Goal: Task Accomplishment & Management: Use online tool/utility

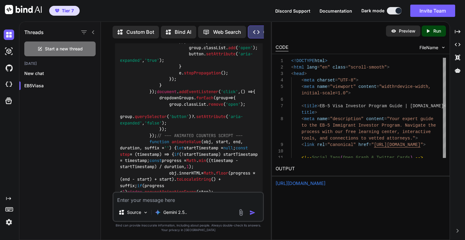
scroll to position [30175, 0]
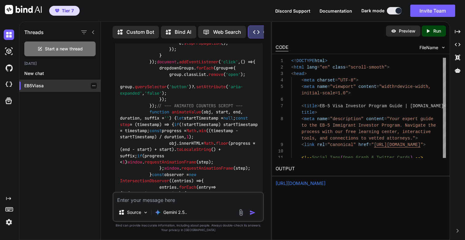
click at [36, 80] on div "EB5Viasa" at bounding box center [59, 86] width 81 height 12
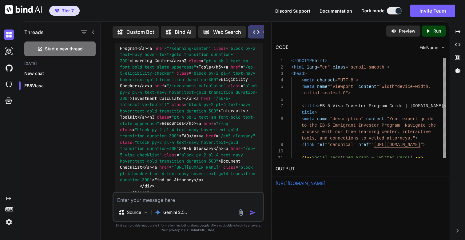
scroll to position [27201, 0]
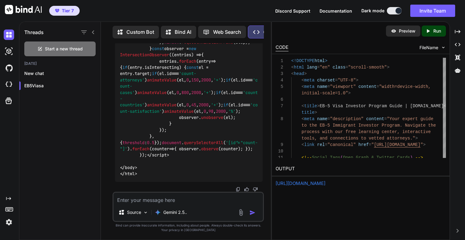
scroll to position [31980, 0]
click at [433, 33] on p "Run" at bounding box center [437, 31] width 8 height 6
click at [295, 184] on link "[URL][DOMAIN_NAME]" at bounding box center [301, 183] width 50 height 6
click at [197, 199] on textarea at bounding box center [187, 198] width 149 height 11
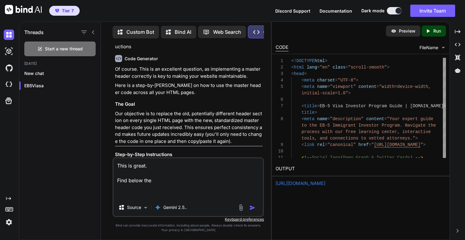
scroll to position [0, 0]
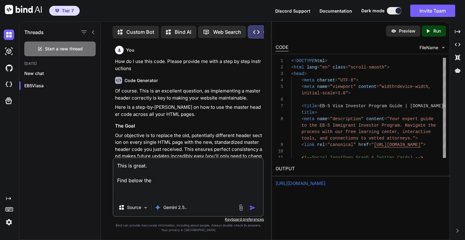
click at [168, 10] on div "Tier 7 Discord Support Documentation Dark mode Invite Team Created with Pixso." at bounding box center [232, 11] width 465 height 22
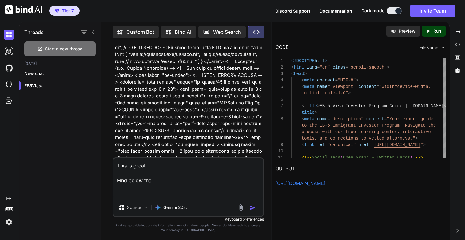
scroll to position [18354, 0]
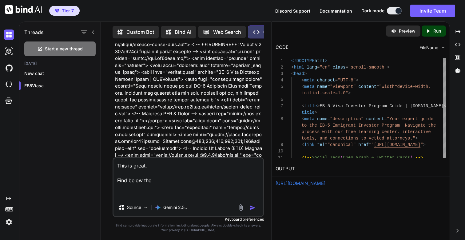
click at [213, 14] on div "Tier 7 Discord Support Documentation Dark mode Invite Team Created with Pixso." at bounding box center [232, 11] width 465 height 22
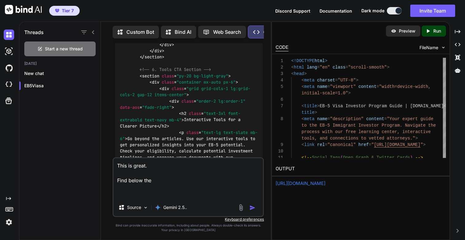
scroll to position [15235, 0]
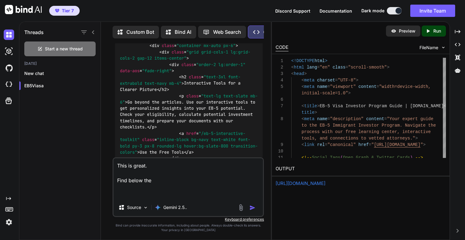
click at [153, 168] on textarea "This is great. Find below the" at bounding box center [187, 178] width 149 height 41
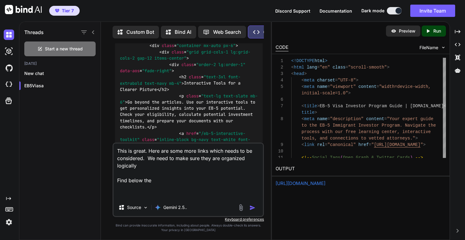
click at [252, 158] on textarea "This is great. Here are some more links which needs to be considered. We need t…" at bounding box center [187, 171] width 149 height 55
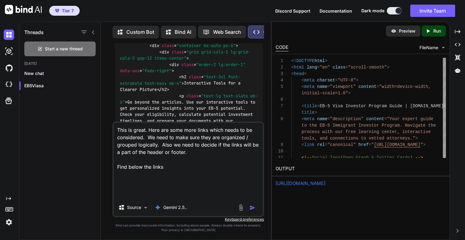
paste textarea "Attorney Directory Terms [URL][DOMAIN_NAME] Terms of Use [URL][DOMAIN_NAME] Pri…"
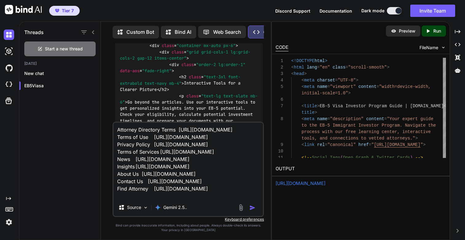
scroll to position [67, 0]
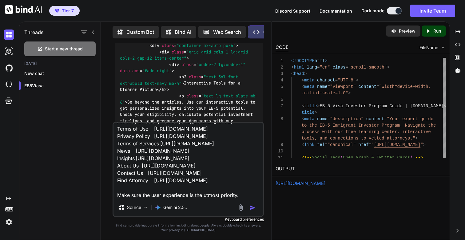
type textarea "This is great. Here are some more links which needs to be considered. We need t…"
click at [255, 207] on img "button" at bounding box center [252, 208] width 6 height 6
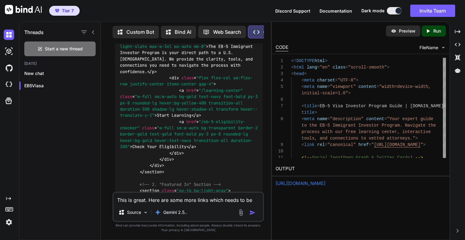
scroll to position [32612, 0]
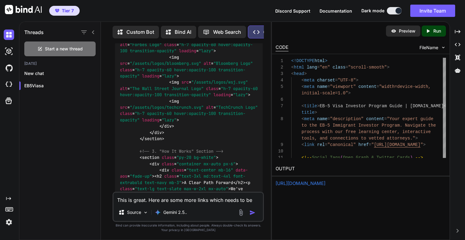
click at [434, 33] on p "Run" at bounding box center [437, 31] width 8 height 6
click at [299, 184] on link "[URL][DOMAIN_NAME]" at bounding box center [301, 183] width 50 height 6
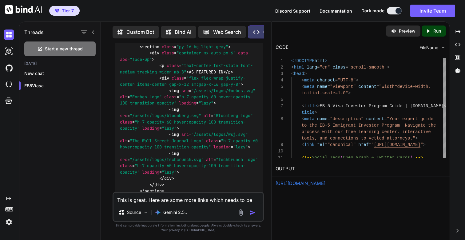
scroll to position [32568, 0]
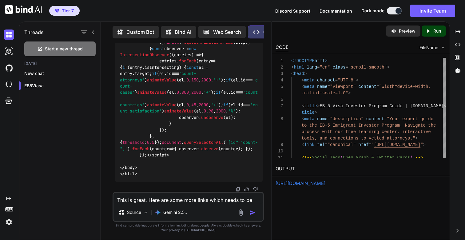
scroll to position [37576, 0]
click at [163, 202] on textarea "This is great. Here are some more links which needs to be considered. We need t…" at bounding box center [187, 198] width 149 height 11
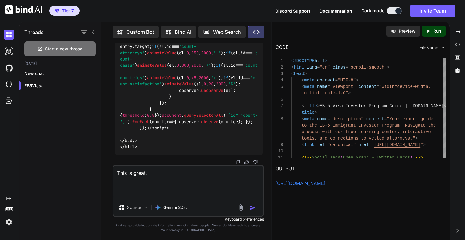
paste textarea "<!DOCTYPE html> <html lang="en" class="scroll-smooth"> <head> <meta charset="UT…"
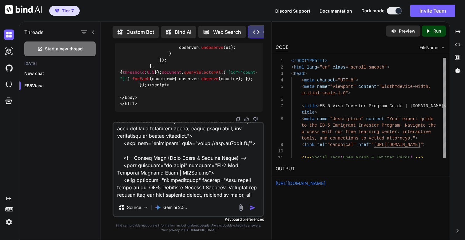
scroll to position [0, 0]
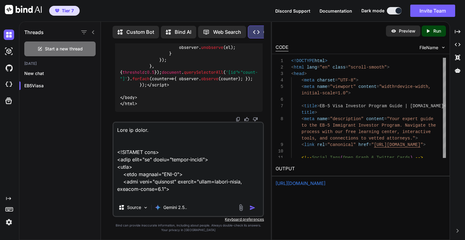
click at [165, 133] on textarea at bounding box center [187, 161] width 149 height 76
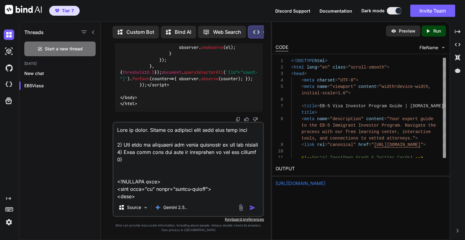
paste textarea "1) Title optimized 2) Meta description 3) H1 present and unique 4) Primary keyw…"
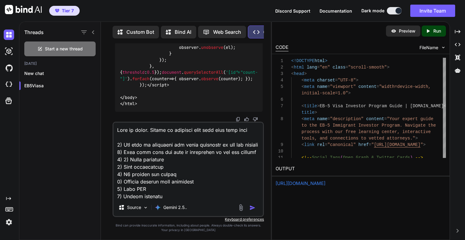
scroll to position [13, 0]
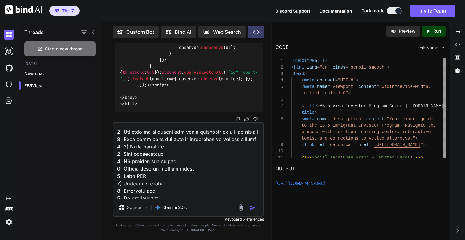
click at [182, 155] on textarea at bounding box center [187, 161] width 149 height 76
click at [146, 161] on textarea at bounding box center [187, 161] width 149 height 76
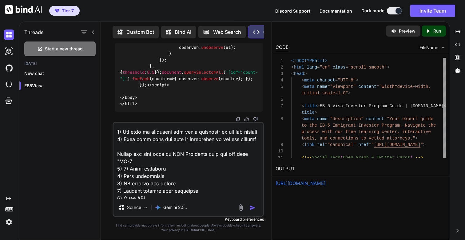
type textarea "This is great. Before we finalize this code lets make sure 1) The code is optim…"
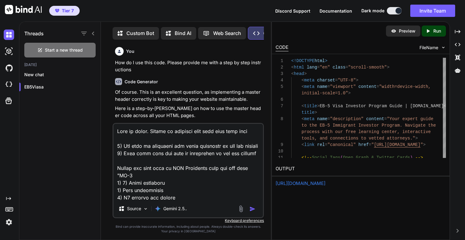
scroll to position [13, 0]
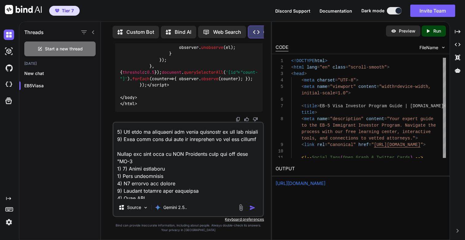
type textarea "This is great. Before we finalize this code lets make sure 1) The code is optim…"
type textarea "x"
type textarea "This is great. Before we finalize this code lets make sure 1) The code is optim…"
type textarea "x"
type textarea "This is great. Before we finalize this code lets make sure 1) The code is optim…"
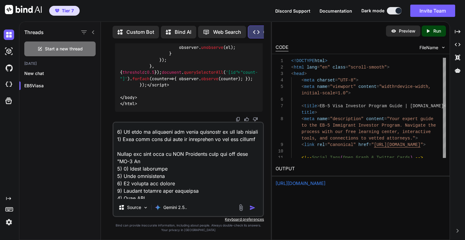
type textarea "x"
type textarea "This is great. Before we finalize this code lets make sure 1) The code is optim…"
type textarea "x"
type textarea "This is great. Before we finalize this code lets make sure 1) The code is optim…"
type textarea "x"
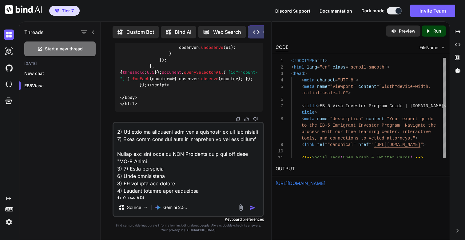
type textarea "This is great. Before we finalize this code lets make sure 1) The code is optim…"
type textarea "x"
type textarea "This is great. Before we finalize this code lets make sure 1) The code is optim…"
type textarea "x"
type textarea "This is great. Before we finalize this code lets make sure 1) The code is optim…"
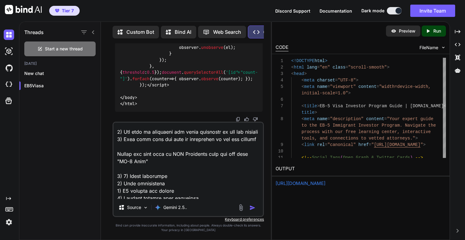
type textarea "x"
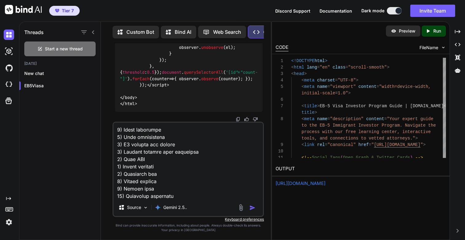
scroll to position [102, 0]
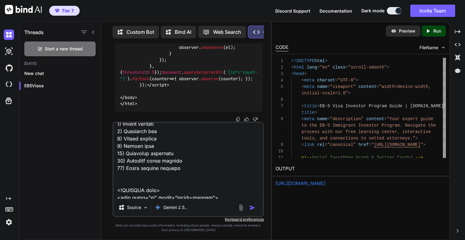
type textarea "This is great. Before we finalize this code lets make sure 1) The code is optim…"
type textarea "x"
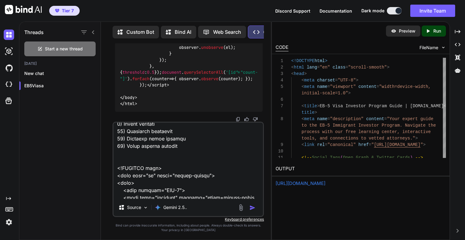
type textarea "This is great. Before we finalize this code lets make sure 1) The code is optim…"
type textarea "x"
type textarea "This is great. Before we finalize this code lets make sure 1) The code is optim…"
type textarea "x"
type textarea "This is great. Before we finalize this code lets make sure 1) The code is optim…"
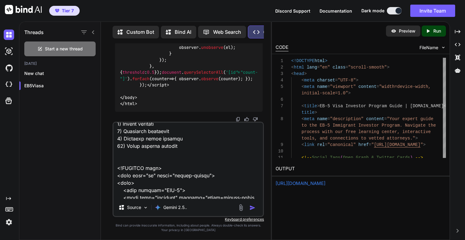
type textarea "x"
click at [216, 154] on textarea at bounding box center [187, 161] width 149 height 76
type textarea "This is great. Before we finalize this code lets make sure 1) The code is optim…"
type textarea "x"
type textarea "This is great. Before we finalize this code lets make sure 1) The code is optim…"
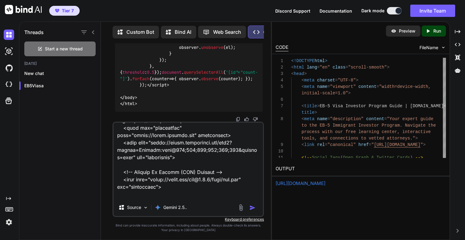
scroll to position [0, 0]
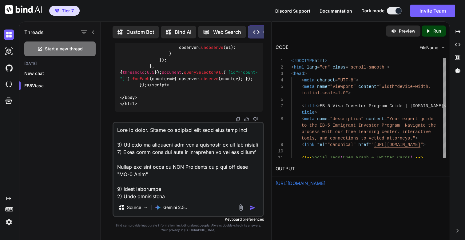
click at [252, 208] on img "button" at bounding box center [252, 208] width 6 height 6
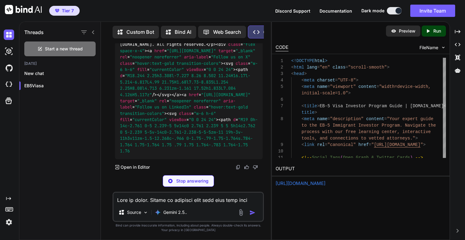
scroll to position [45343, 0]
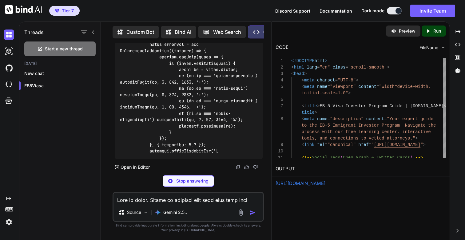
type textarea "x"
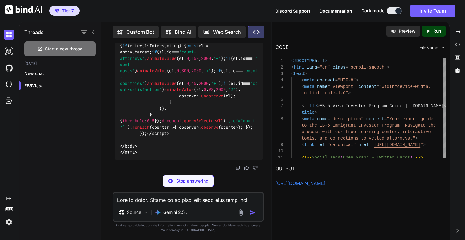
type textarea "</script> </body> </html>"
type textarea "x"
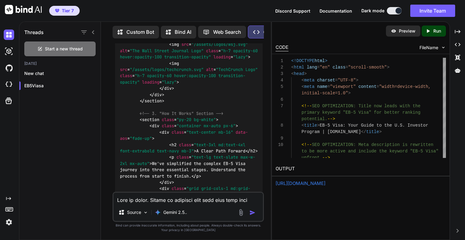
scroll to position [40782, 0]
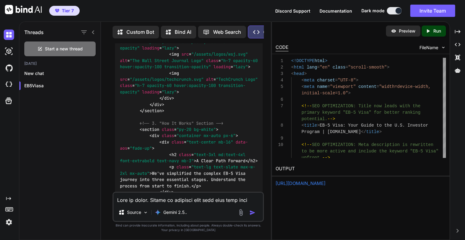
click at [433, 32] on icon "Created with Pixso." at bounding box center [429, 31] width 8 height 6
click at [294, 183] on link "https://app.onecompiler.com/43xh6vyhd_43xhrbaj8" at bounding box center [301, 183] width 50 height 6
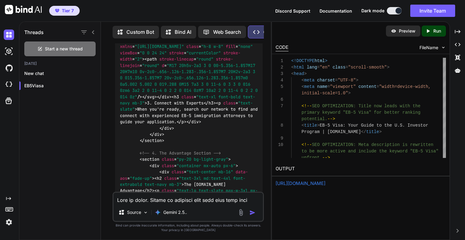
scroll to position [41124, 0]
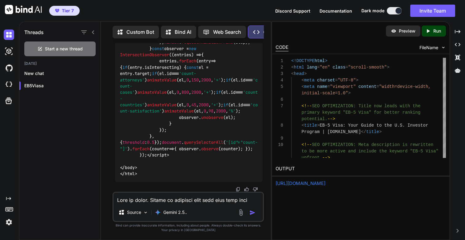
scroll to position [46039, 0]
click at [162, 198] on textarea at bounding box center [187, 198] width 149 height 11
type textarea "1"
type textarea "x"
type textarea "1)"
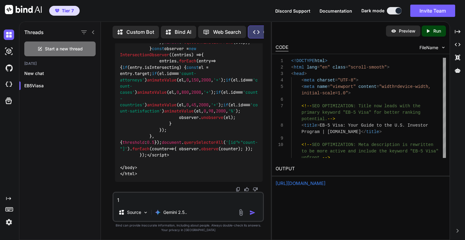
type textarea "x"
type textarea "1)"
type textarea "x"
type textarea "1) P"
type textarea "x"
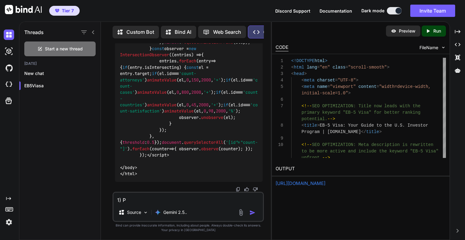
type textarea "1) Pl"
type textarea "x"
type textarea "1) Plr"
type textarea "x"
type textarea "1) Plre"
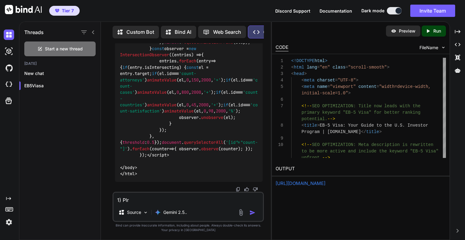
type textarea "x"
type textarea "1) Plrea"
type textarea "x"
type textarea "1) Plreas"
type textarea "x"
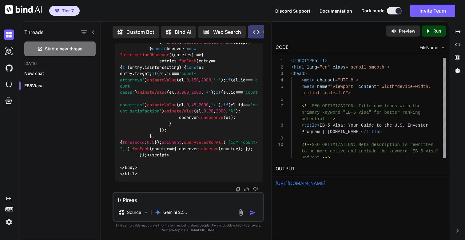
type textarea "1) Plrease"
type textarea "x"
type textarea "T"
type textarea "x"
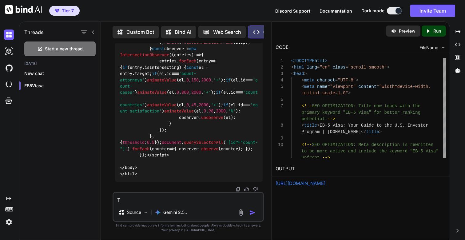
type textarea "Th"
type textarea "x"
type textarea "Thi"
type textarea "x"
type textarea "This"
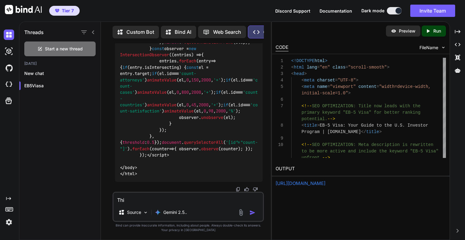
type textarea "x"
type textarea "This"
type textarea "x"
type textarea "This i"
type textarea "x"
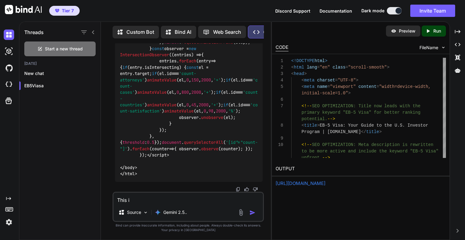
type textarea "This is"
type textarea "x"
type textarea "This is"
type textarea "x"
type textarea "This is g"
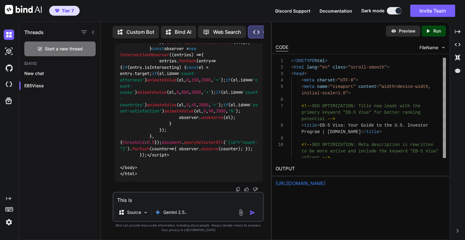
type textarea "x"
type textarea "This is gr"
type textarea "x"
type textarea "This is gre"
type textarea "x"
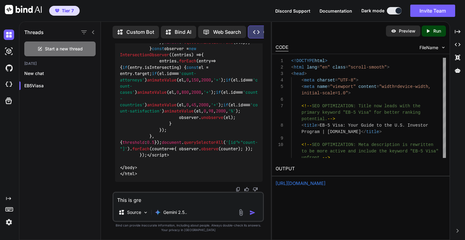
type textarea "This is gret"
type textarea "x"
type textarea "This is gret."
type textarea "x"
type textarea "This is gret"
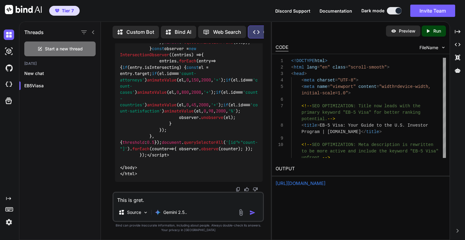
type textarea "x"
type textarea "This is gre"
type textarea "x"
type textarea "This is gr"
type textarea "x"
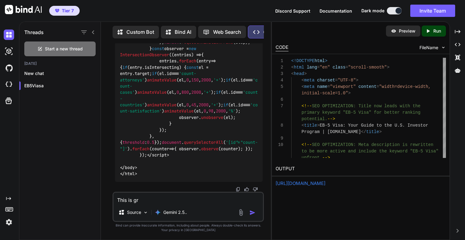
type textarea "This is g"
type textarea "x"
type textarea "This is"
type textarea "x"
type textarea "This is g"
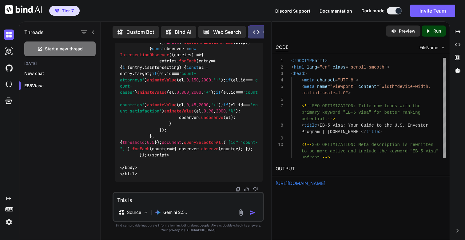
type textarea "x"
type textarea "This is gr"
type textarea "x"
type textarea "This is gre"
type textarea "x"
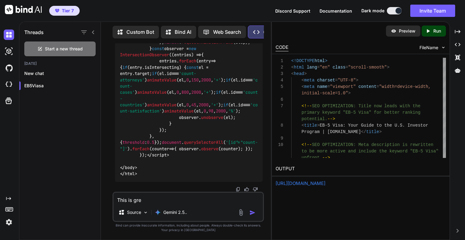
type textarea "This is grea"
type textarea "x"
type textarea "This is great"
type textarea "x"
type textarea "This is great."
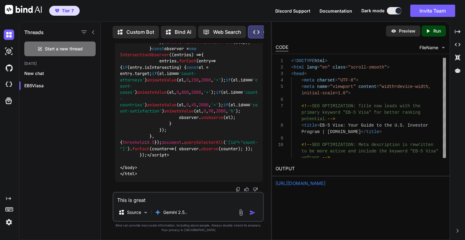
type textarea "x"
type textarea "This is great."
type textarea "x"
type textarea "This is great."
type textarea "x"
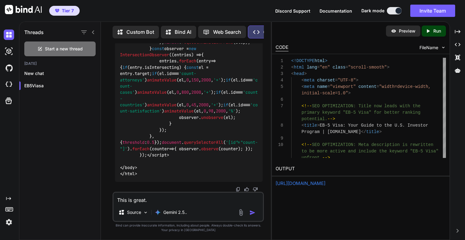
type textarea "This is great. L"
type textarea "x"
type textarea "This is great. Le"
type textarea "x"
type textarea "This is great. Let"
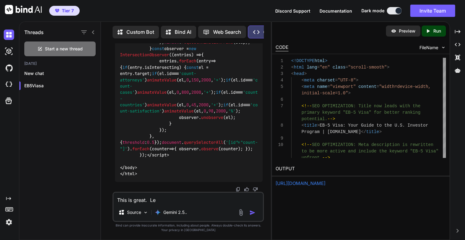
type textarea "x"
type textarea "This is great. Lets"
type textarea "x"
type textarea "This is great. Lets"
type textarea "x"
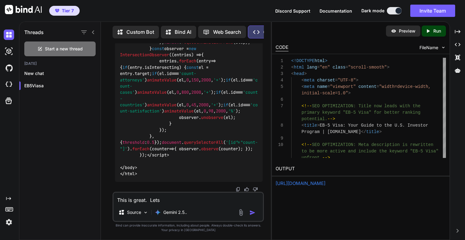
type textarea "This is great. Lets f"
type textarea "x"
type textarea "This is great. Lets fe"
type textarea "x"
type textarea "This is great. Lets few"
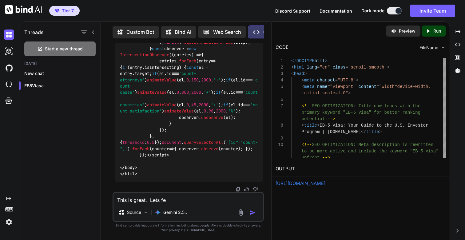
type textarea "x"
type textarea "This is great. Lets few"
type textarea "x"
type textarea "This is great. Lets few i"
type textarea "x"
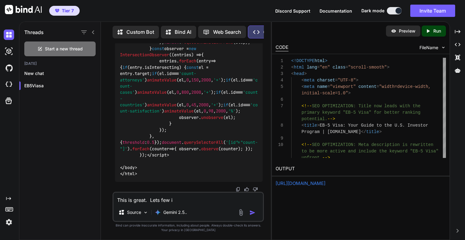
type textarea "This is great. Lets few is"
type textarea "x"
type textarea "This is great. Lets few iss"
type textarea "x"
type textarea "This is great. Lets few issu"
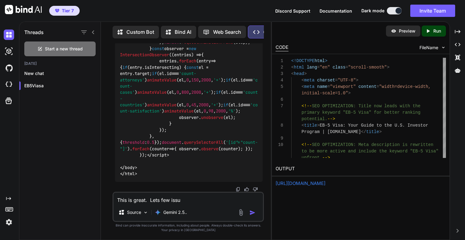
type textarea "x"
type textarea "This is great. Lets few issue"
type textarea "x"
type textarea "This is great. Lets few issues"
type textarea "x"
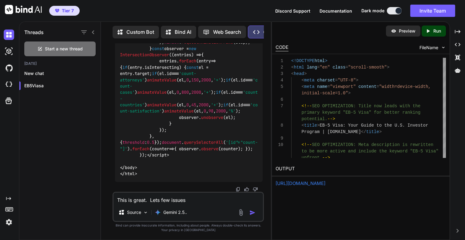
type textarea "This is great. Lets few issues"
type textarea "x"
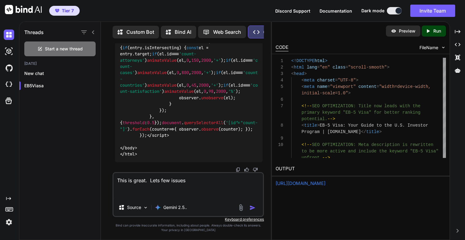
type textarea "This is great. Lets few issues 1"
type textarea "x"
type textarea "This is great. Lets few issues 1)"
type textarea "x"
type textarea "This is great. Lets few issues 1)"
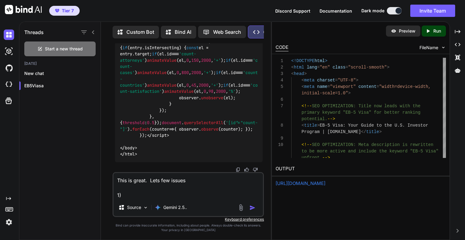
type textarea "x"
paste textarea "<!-- 2. "Featured In" Section -->"
type textarea "This is great. Lets few issues 1) <!-- 2. "Featured In" Section -->"
type textarea "x"
type textarea "This is great. Lets few issues 1) <!-- 2. "Featured In" Section -->"
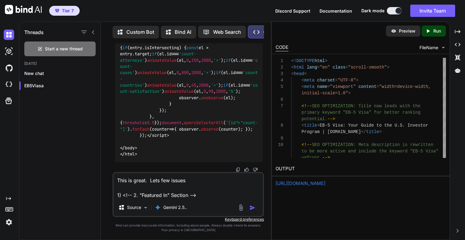
type textarea "x"
type textarea "This is great. Lets few issues 1) <!-- 2. "Featured In" Section --> -"
type textarea "x"
type textarea "This is great. Lets few issues 1) <!-- 2. "Featured In" Section --> -"
type textarea "x"
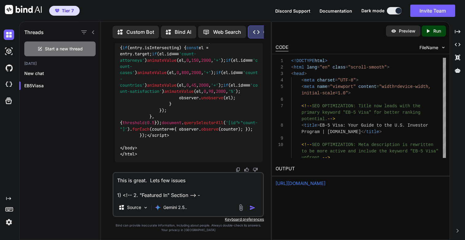
type textarea "This is great. Lets few issues 1) <!-- 2. "Featured In" Section --> - M"
type textarea "x"
type textarea "This is great. Lets few issues 1) <!-- 2. "Featured In" Section --> - Ma"
type textarea "x"
type textarea "This is great. Lets few issues 1) <!-- 2. "Featured In" Section --> - Mak"
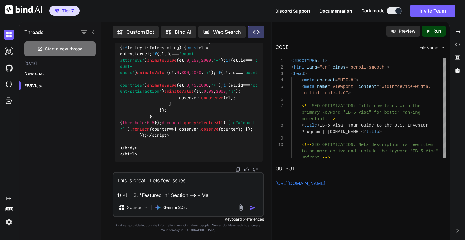
type textarea "x"
type textarea "This is great. Lets few issues 1) <!-- 2. "Featured In" Section --> - Make"
type textarea "x"
type textarea "This is great. Lets few issues 1) <!-- 2. "Featured In" Section --> - Make"
type textarea "x"
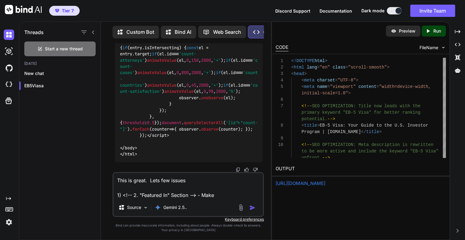
type textarea "This is great. Lets few issues 1) <!-- 2. "Featured In" Section --> - Make s"
type textarea "x"
type textarea "This is great. Lets few issues 1) <!-- 2. "Featured In" Section --> - Make su"
type textarea "x"
type textarea "This is great. Lets few issues 1) <!-- 2. "Featured In" Section --> - Make sur"
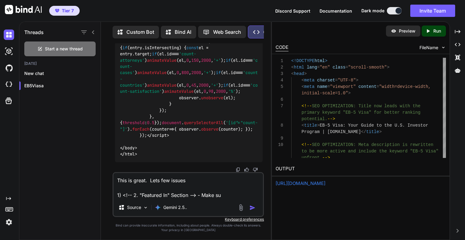
type textarea "x"
type textarea "This is great. Lets few issues 1) <!-- 2. "Featured In" Section --> - Make sure"
type textarea "x"
type textarea "This is great. Lets few issues 1) <!-- 2. "Featured In" Section --> - Make sure"
type textarea "x"
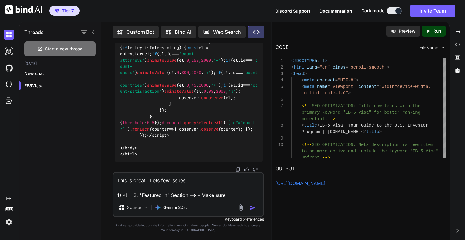
type textarea "This is great. Lets few issues 1) <!-- 2. "Featured In" Section --> - Make sure…"
type textarea "x"
type textarea "This is great. Lets few issues 1) <!-- 2. "Featured In" Section --> - Make sure…"
type textarea "x"
type textarea "This is great. Lets few issues 1) <!-- 2. "Featured In" Section --> - Make sure…"
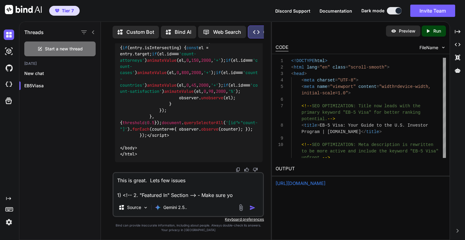
type textarea "x"
type textarea "This is great. Lets few issues 1) <!-- 2. "Featured In" Section --> - Make sure…"
type textarea "x"
type textarea "This is great. Lets few issues 1) <!-- 2. "Featured In" Section --> - Make sure…"
type textarea "x"
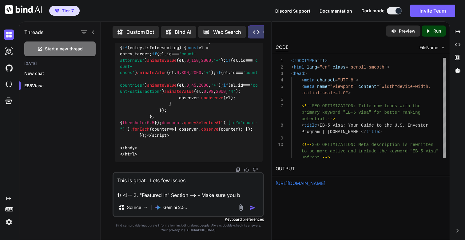
type textarea "This is great. Lets few issues 1) <!-- 2. "Featured In" Section --> - Make sure…"
type textarea "x"
type textarea "This is great. Lets few issues 1) <!-- 2. "Featured In" Section --> - Make sure…"
type textarea "x"
type textarea "This is great. Lets few issues 1) <!-- 2. "Featured In" Section --> - Make sure…"
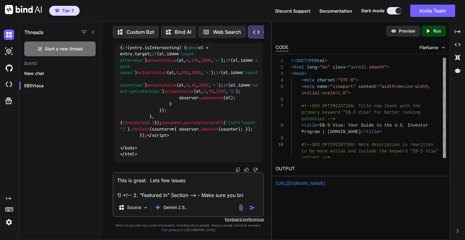
type textarea "x"
type textarea "This is great. Lets few issues 1) <!-- 2. "Featured In" Section --> - Make sure…"
type textarea "x"
type textarea "This is great. Lets few issues 1) <!-- 2. "Featured In" Section --> - Make sure…"
type textarea "x"
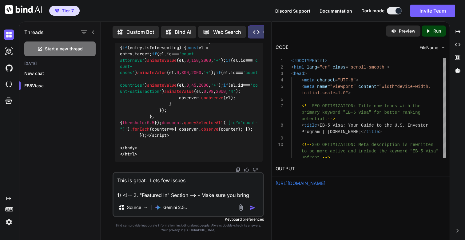
type textarea "This is great. Lets few issues 1) <!-- 2. "Featured In" Section --> - Make sure…"
type textarea "x"
type textarea "This is great. Lets few issues 1) <!-- 2. "Featured In" Section --> - Make sure…"
type textarea "x"
type textarea "This is great. Lets few issues 1) <!-- 2. "Featured In" Section --> - Make sure…"
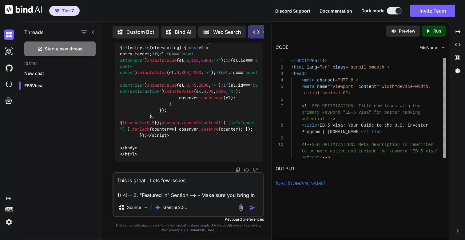
type textarea "x"
type textarea "This is great. Lets few issues 1) <!-- 2. "Featured In" Section --> - Make sure…"
type textarea "x"
type textarea "This is great. Lets few issues 1) <!-- 2. "Featured In" Section --> - Make sure…"
type textarea "x"
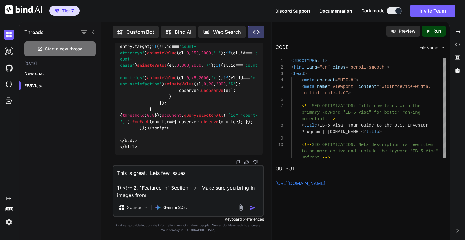
click at [226, 188] on textarea "This is great. Lets few issues 1) <!-- 2. "Featured In" Section --> - Make sure…" at bounding box center [187, 182] width 149 height 33
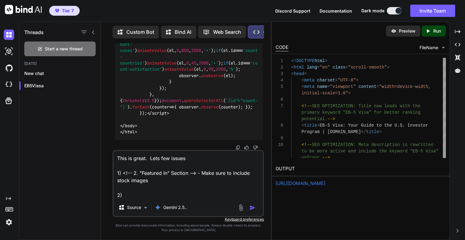
paste textarea "<!-- 4. The Advantage Section -->"
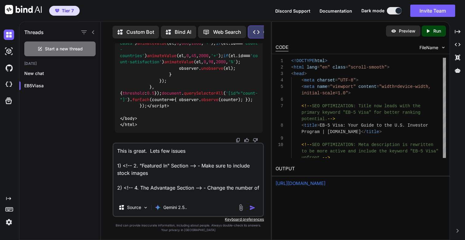
paste textarea "Vetted Attorneys"
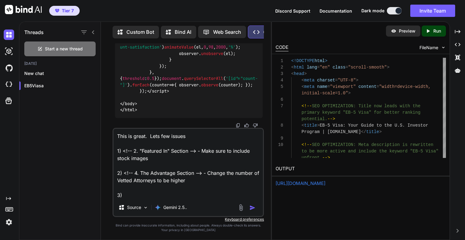
paste textarea "<!-- 7. "Wall of Success" Testimonials Section -->"
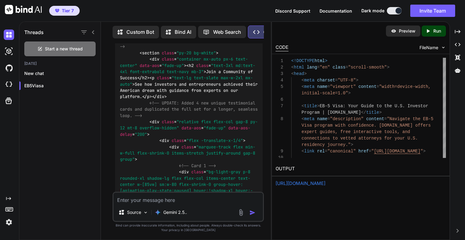
scroll to position [46419, 0]
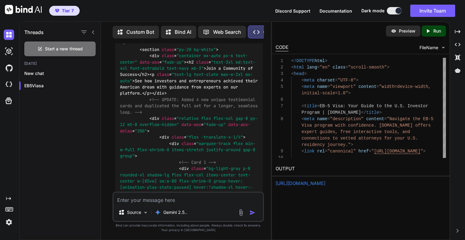
click at [441, 33] on div "Created with Pixso. Run" at bounding box center [434, 31] width 24 height 11
click at [306, 182] on link "https://app.onecompiler.com/43xh6w367_43xhs2v25" at bounding box center [301, 183] width 50 height 6
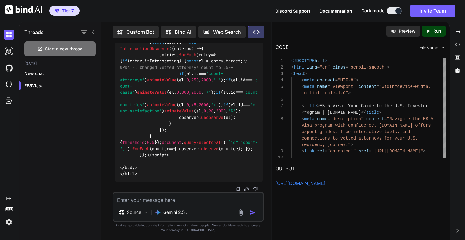
scroll to position [49789, 0]
